Goal: Book appointment/travel/reservation

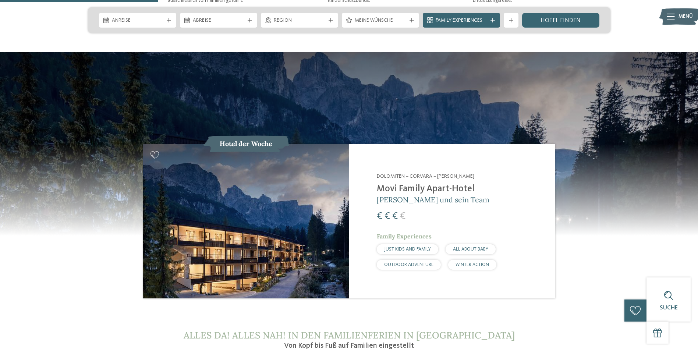
scroll to position [736, 0]
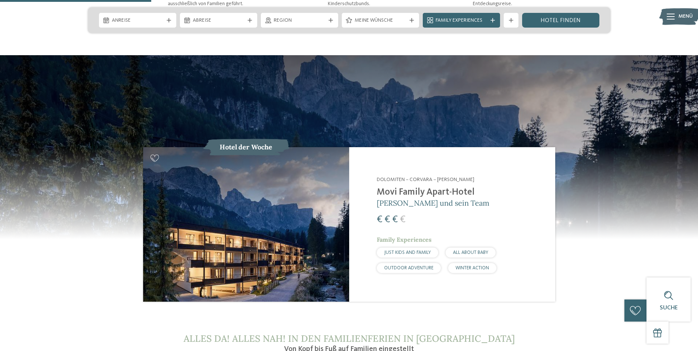
click at [416, 156] on div "Dolomiten – Corvara – Alta Badia Movi Family Apart-Hotel Andrea Varallo und sei…" at bounding box center [461, 224] width 169 height 136
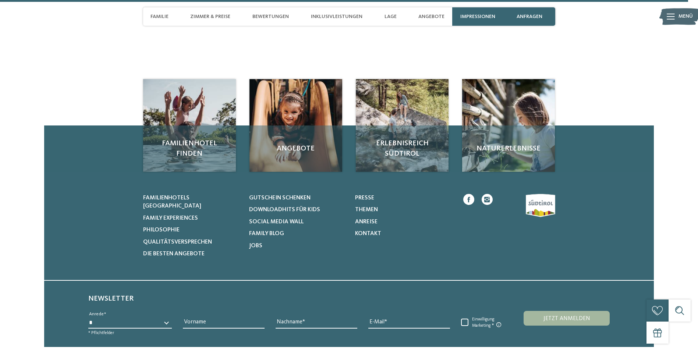
scroll to position [2565, 0]
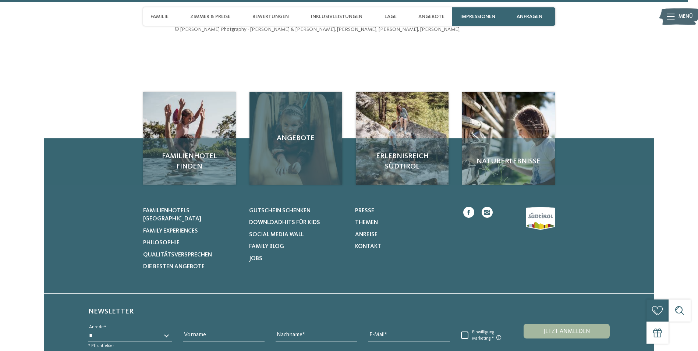
click at [303, 115] on div "Angebote" at bounding box center [296, 138] width 93 height 93
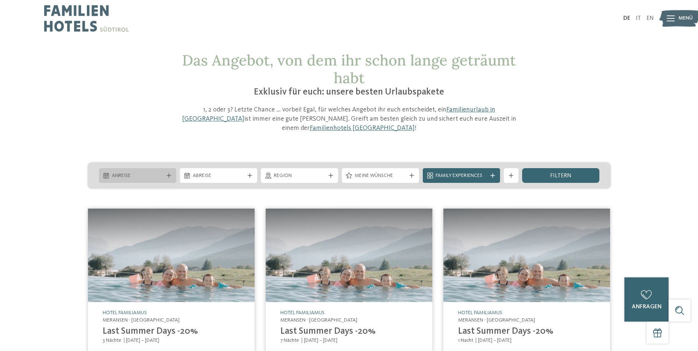
click at [136, 172] on span "Anreise" at bounding box center [138, 175] width 52 height 7
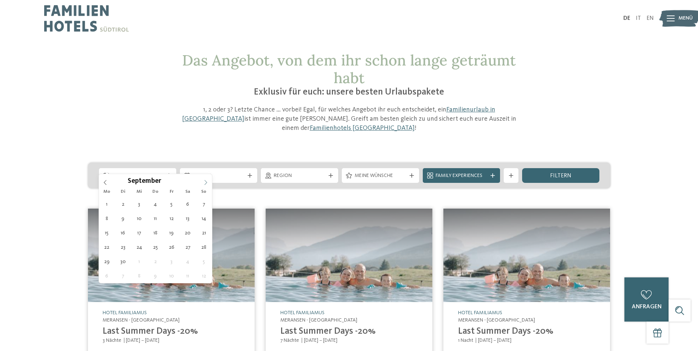
click at [207, 182] on icon at bounding box center [206, 182] width 3 height 5
type div "[DATE]"
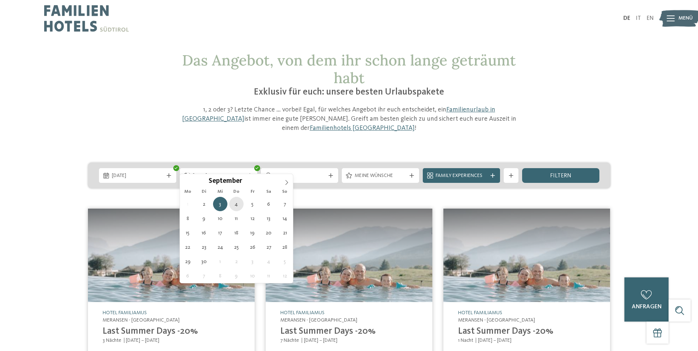
type div "[DATE]"
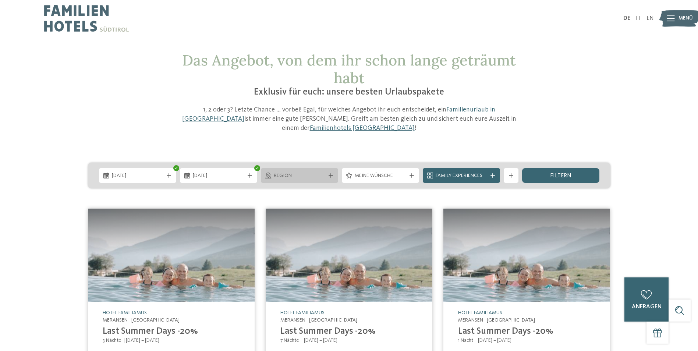
click at [304, 172] on span "Region" at bounding box center [300, 175] width 52 height 7
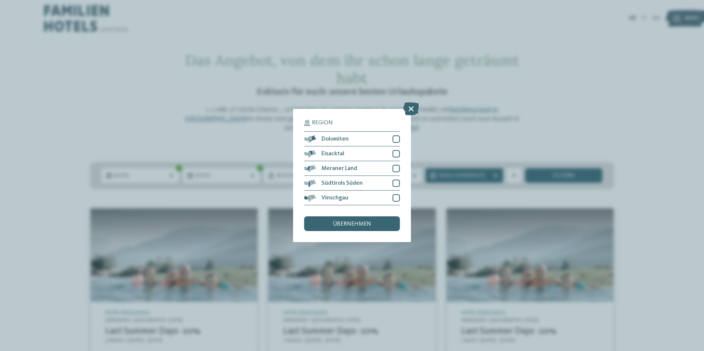
click at [658, 152] on div "Region Dolomiten" at bounding box center [352, 175] width 704 height 351
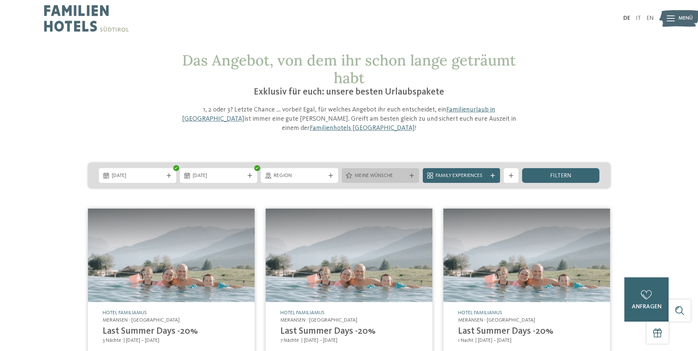
click at [403, 172] on span "Meine Wünsche" at bounding box center [381, 175] width 52 height 7
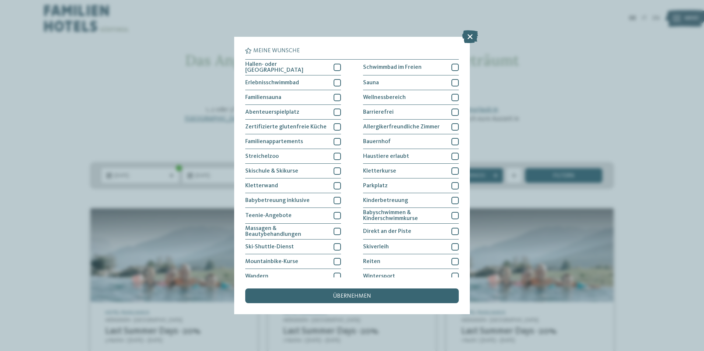
click at [658, 103] on div "Meine Wünsche [GEOGRAPHIC_DATA] Schwimmbad im Freien" at bounding box center [352, 175] width 704 height 351
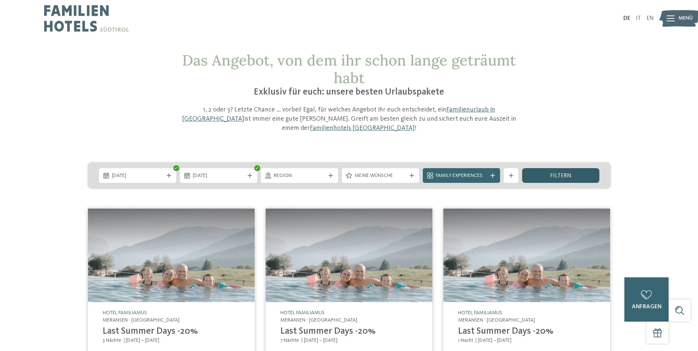
click at [558, 170] on div "filtern" at bounding box center [560, 175] width 77 height 15
